Goal: Find specific page/section: Find specific page/section

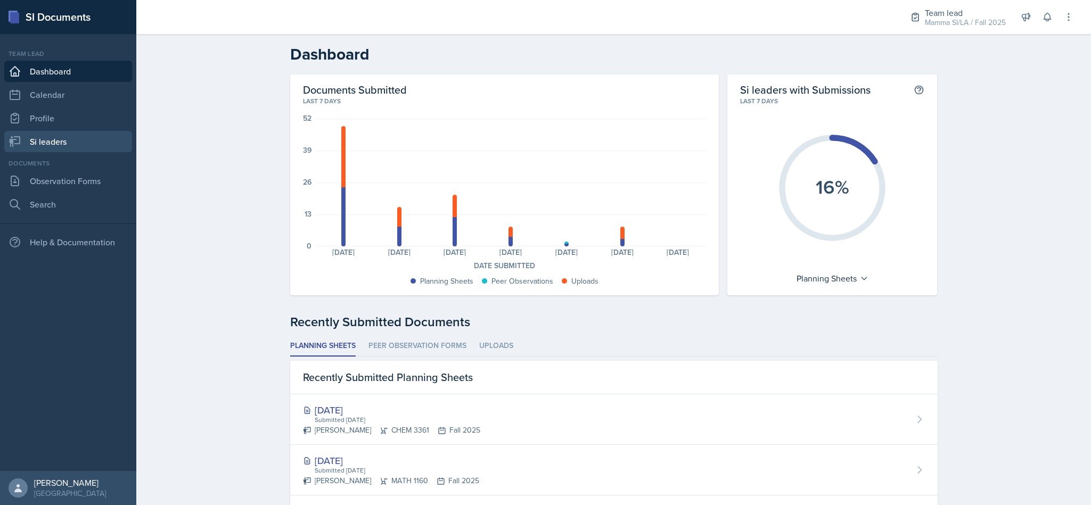
click at [76, 131] on link "Si leaders" at bounding box center [68, 141] width 128 height 21
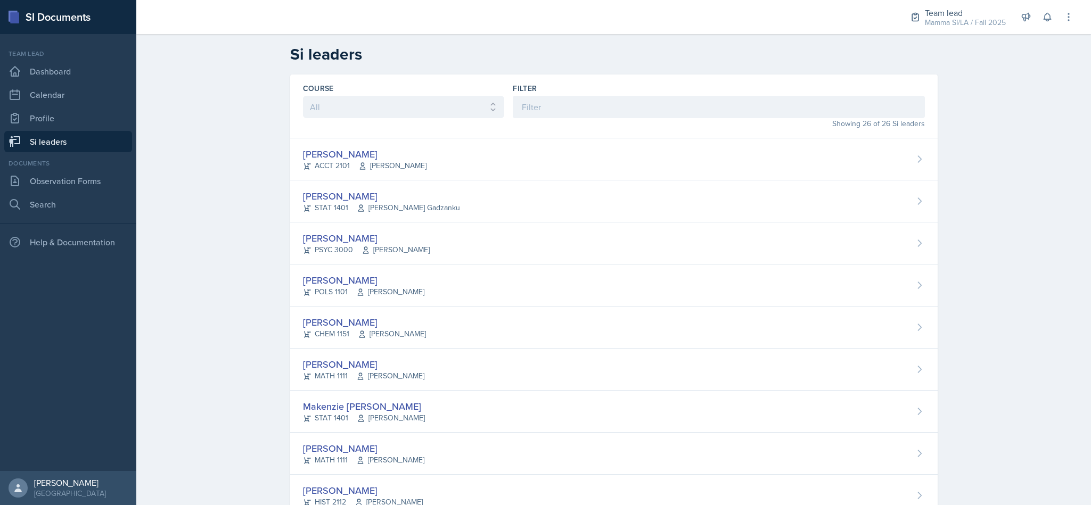
click at [962, 13] on div "Team lead" at bounding box center [965, 12] width 81 height 13
